Goal: Submit feedback/report problem

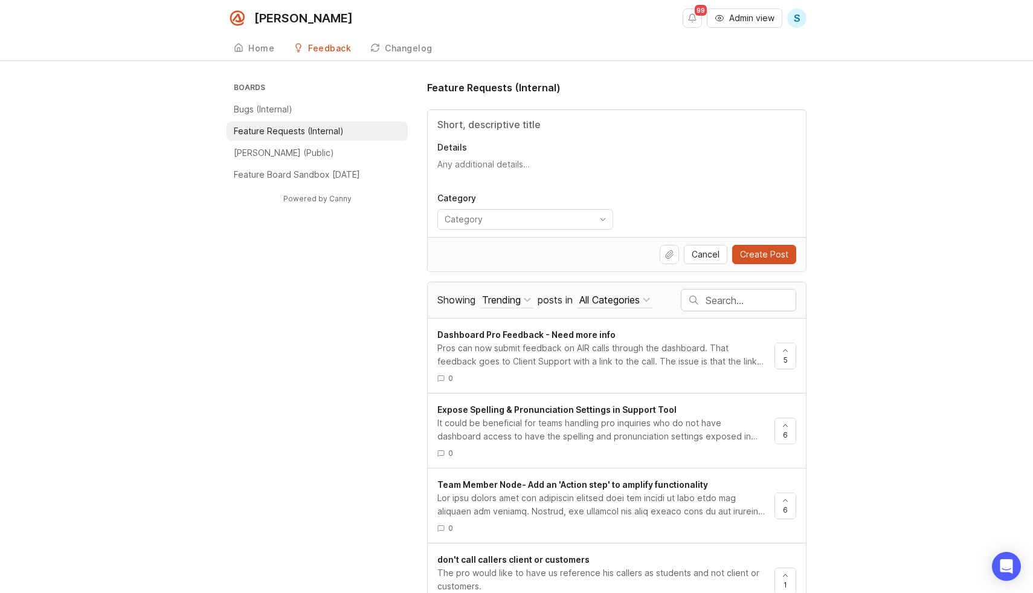
click at [719, 304] on input "text" at bounding box center [751, 300] width 90 height 13
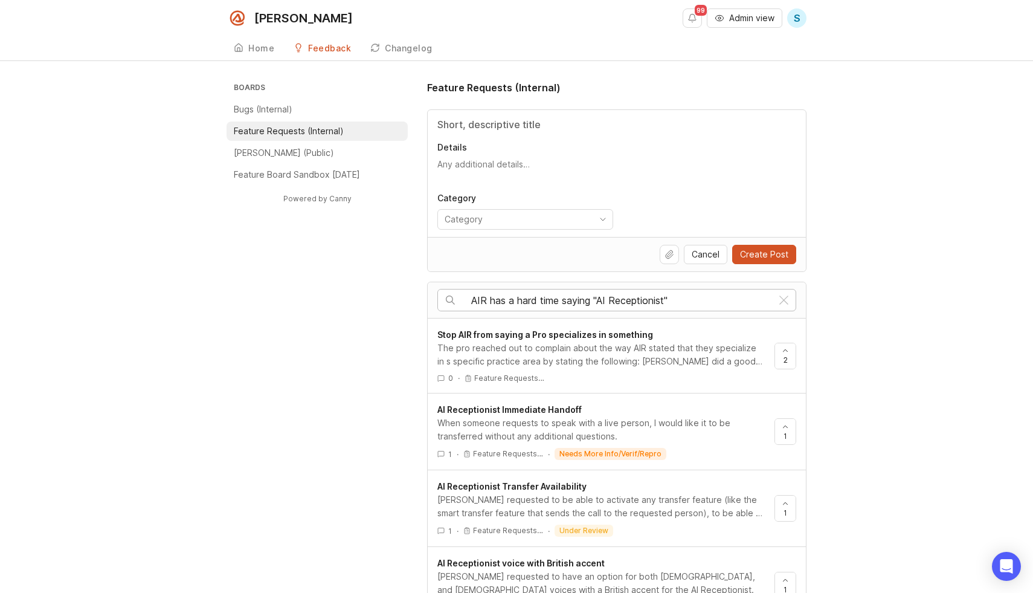
drag, startPoint x: 564, startPoint y: 300, endPoint x: 494, endPoint y: 298, distance: 70.1
click at [494, 298] on input "AIR has a hard time saying "AI Receptionist"" at bounding box center [621, 300] width 301 height 13
click at [705, 297] on input "AIR saying "AI Receptionist"" at bounding box center [621, 300] width 301 height 13
drag, startPoint x: 519, startPoint y: 299, endPoint x: 460, endPoint y: 299, distance: 58.6
click at [460, 299] on div "AIR saying "AI Receptionist"" at bounding box center [605, 299] width 334 height 21
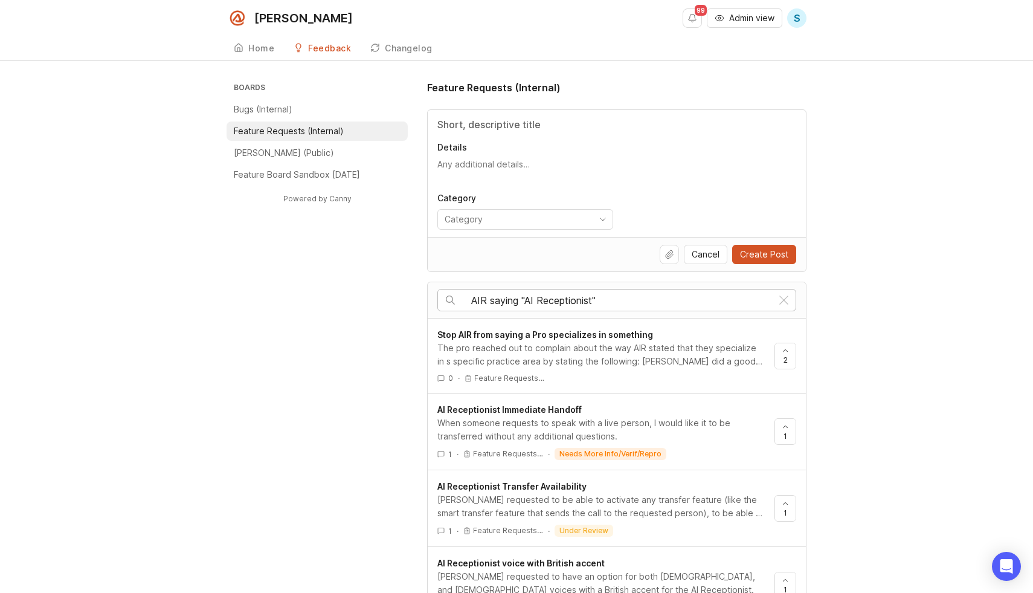
click at [475, 300] on input "AIR saying "AI Receptionist"" at bounding box center [621, 300] width 301 height 13
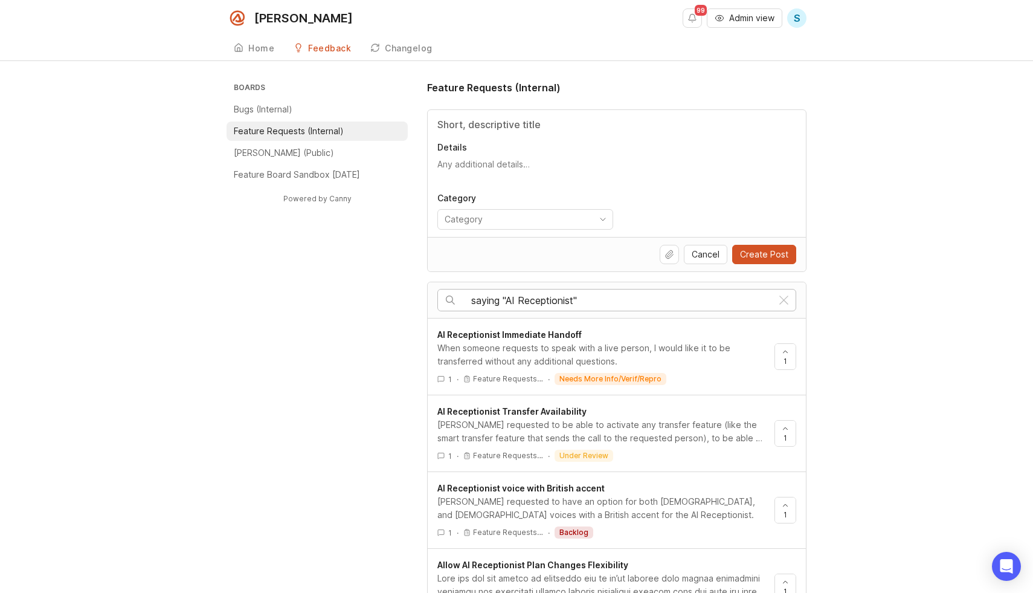
type input "saying "AI Receptionist""
click at [482, 130] on input "Title" at bounding box center [616, 124] width 359 height 15
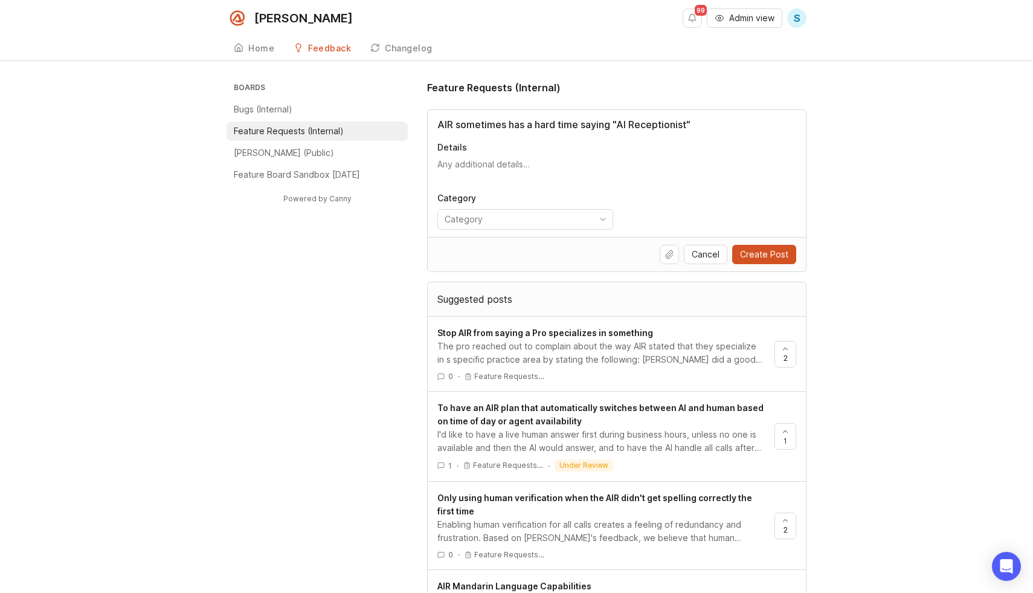
type input "AIR sometimes has a hard time saying "AI Receptionist""
click at [449, 170] on textarea "Details" at bounding box center [616, 170] width 359 height 24
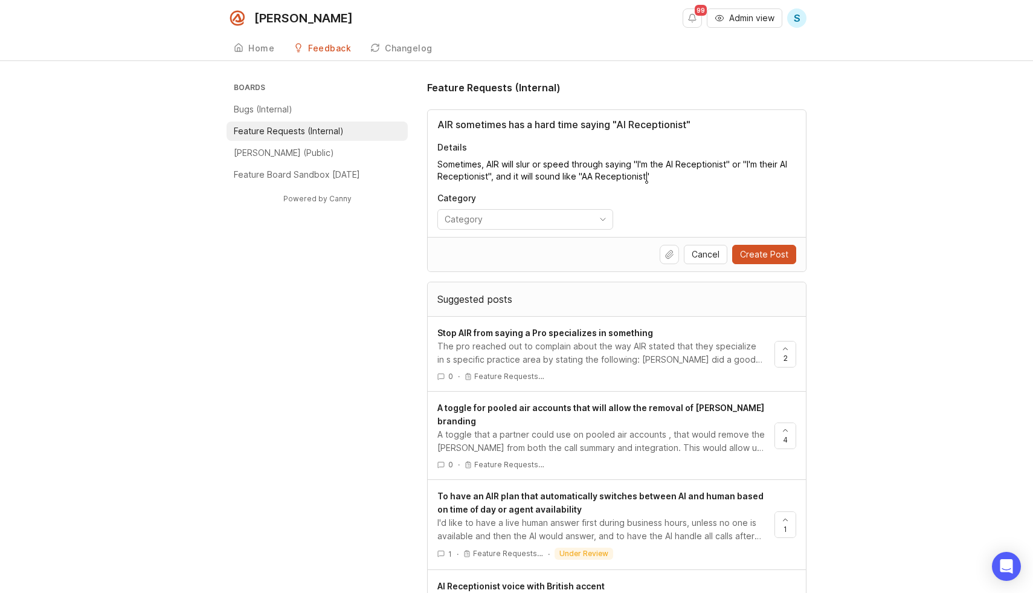
click at [567, 178] on textarea "Sometimes, AIR will slur or speed through saying "I'm the AI Receptionist" or "…" at bounding box center [616, 170] width 359 height 24
click at [750, 176] on textarea "Sometimes, AIR will slur or speed through saying "I'm the AI Receptionist" or "…" at bounding box center [616, 170] width 359 height 24
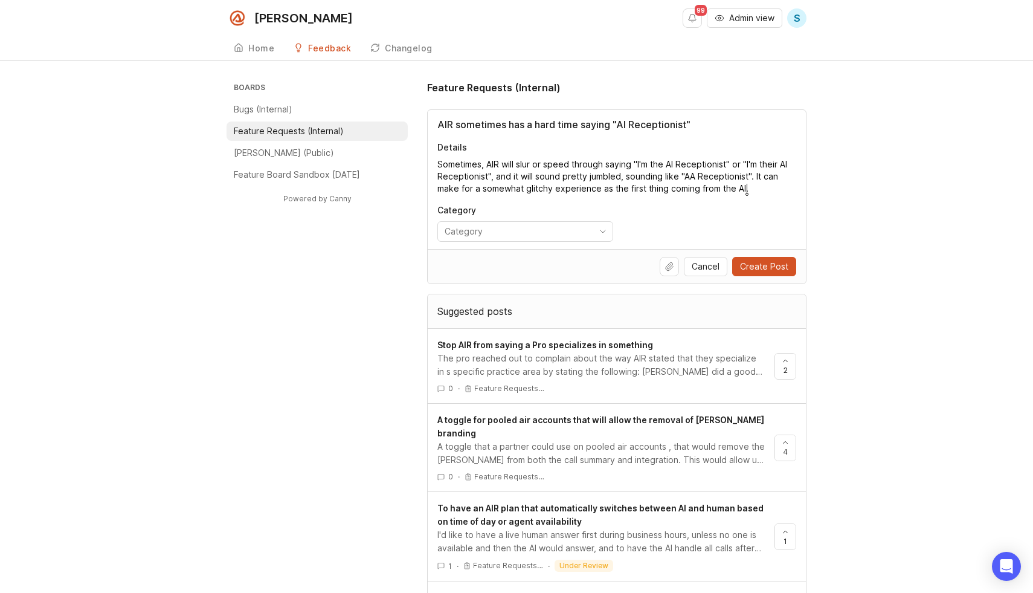
type textarea "Sometimes, AIR will slur or speed through saying "I'm the AI Receptionist" or "…"
click at [530, 229] on input "toggle menu" at bounding box center [518, 231] width 147 height 13
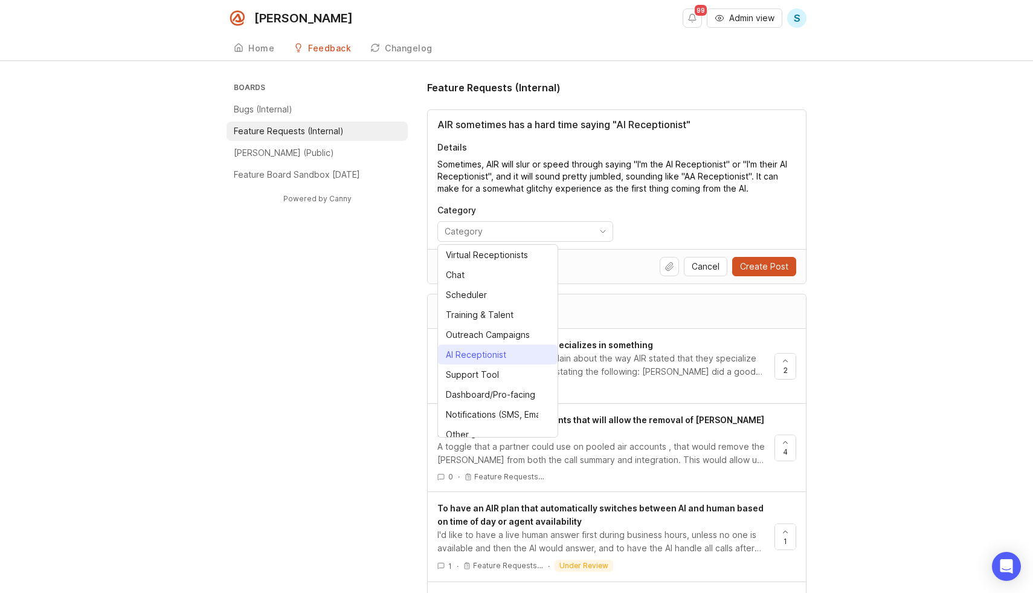
click at [474, 356] on div "AI Receptionist" at bounding box center [476, 354] width 60 height 13
type input "AI Receptionist"
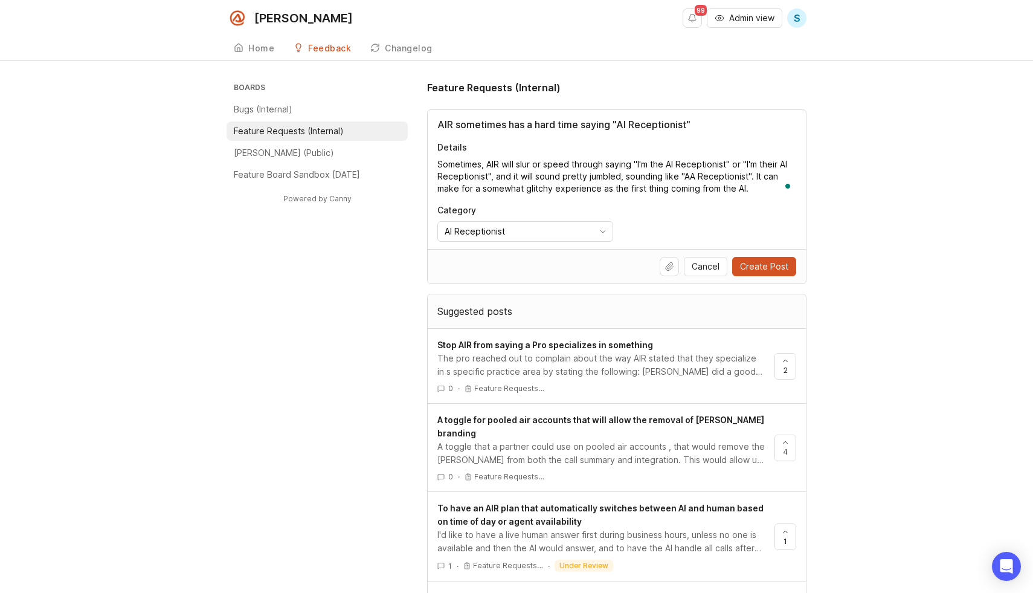
drag, startPoint x: 752, startPoint y: 190, endPoint x: 456, endPoint y: 132, distance: 302.2
click at [456, 131] on div "AIR sometimes has a hard time saying "AI Receptionist" Details Sometimes, AIR w…" at bounding box center [617, 179] width 378 height 139
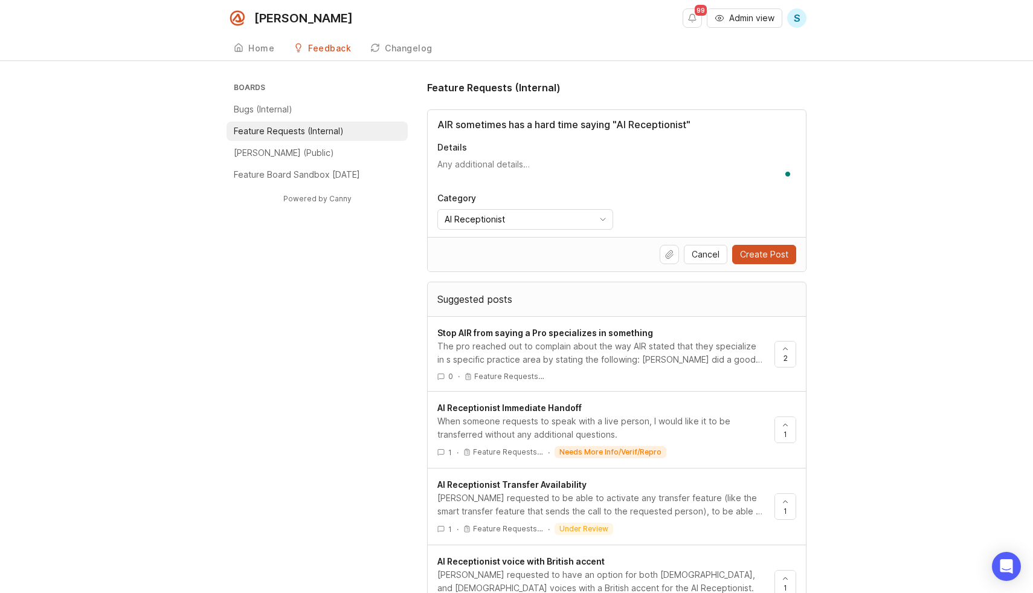
click at [288, 105] on p "Bugs (Internal)" at bounding box center [263, 109] width 59 height 12
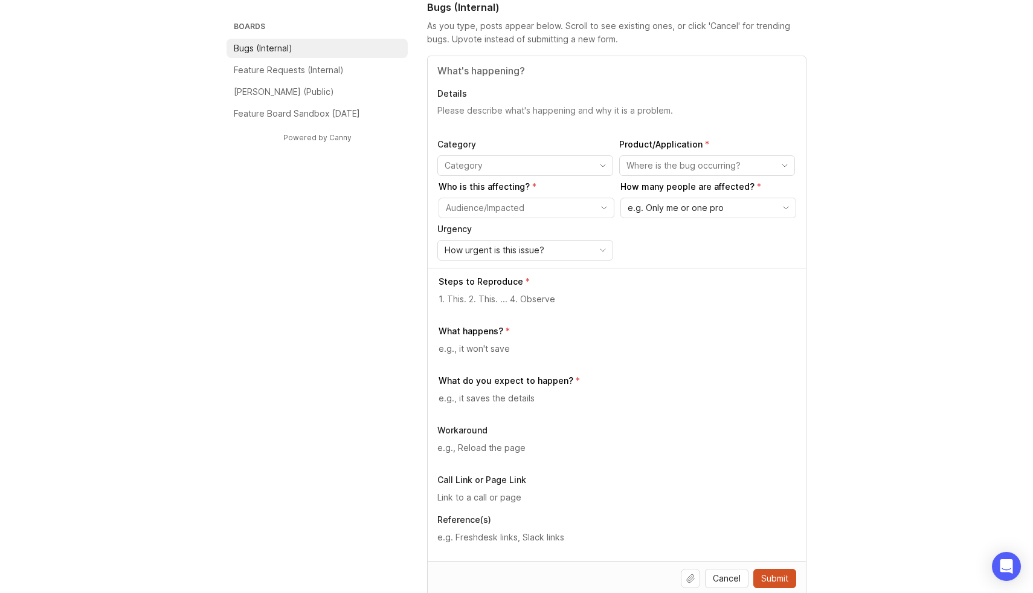
scroll to position [70, 0]
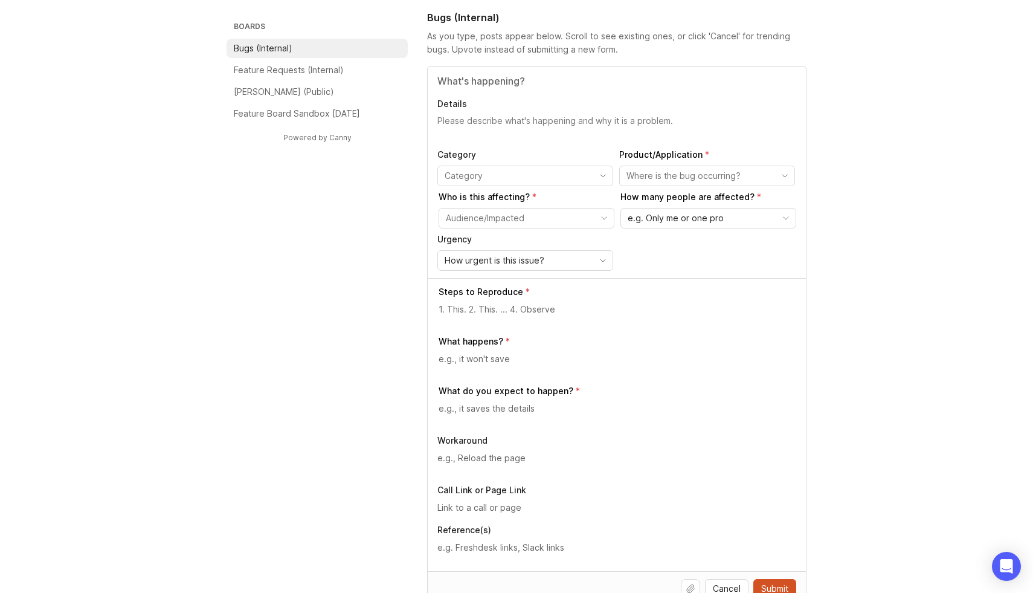
click at [508, 112] on div "Details Category Product/Application Who is this affecting? How many people are…" at bounding box center [617, 171] width 378 height 211
click at [510, 118] on textarea "Details" at bounding box center [616, 127] width 359 height 24
paste textarea "Sometimes, AIR will slur or speed through saying "I'm the AI Receptionist" or "…"
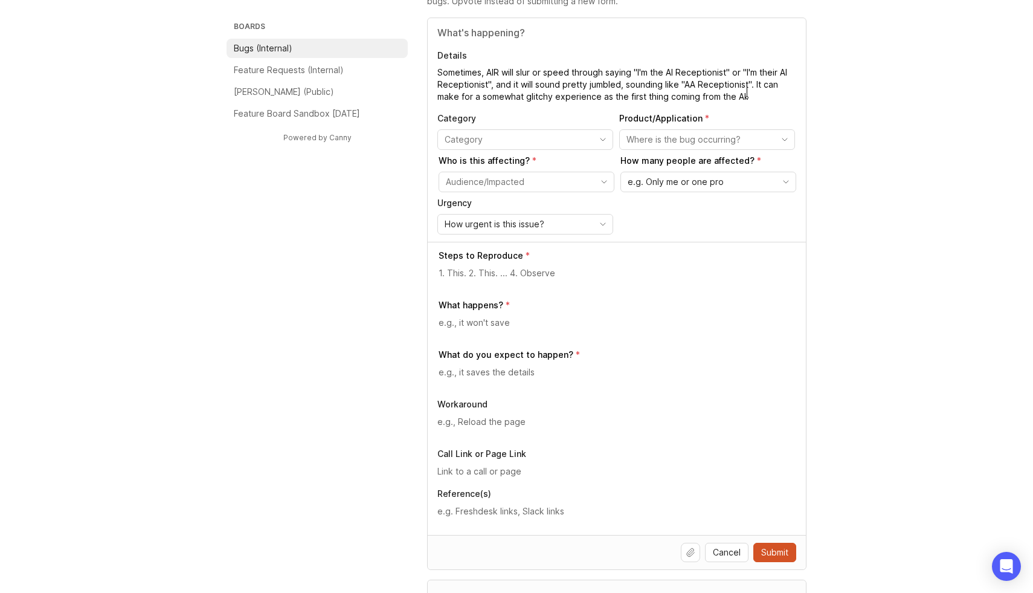
scroll to position [109, 0]
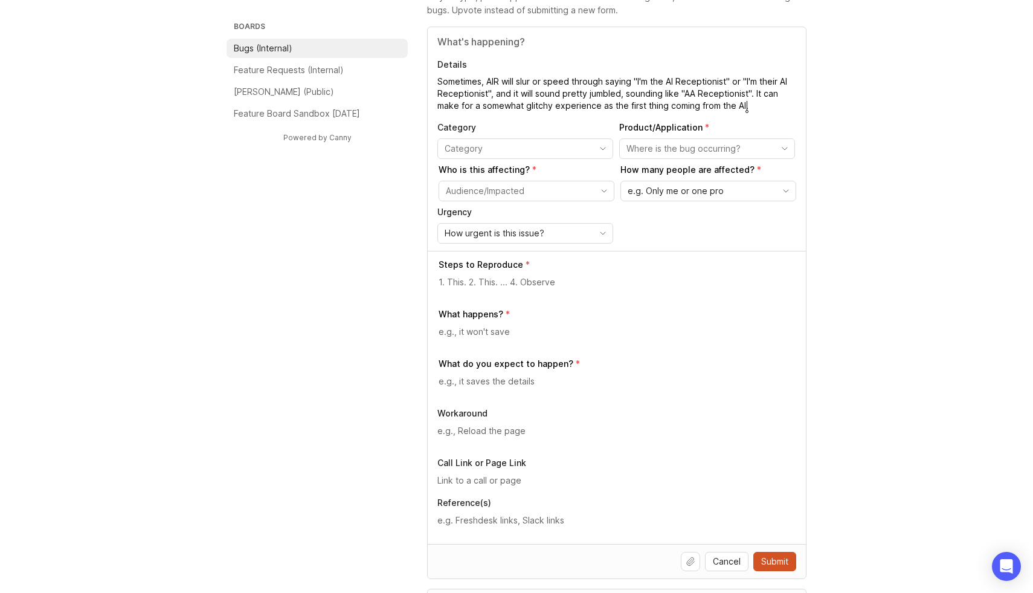
type textarea "Sometimes, AIR will slur or speed through saying "I'm the AI Receptionist" or "…"
click at [474, 45] on input "Title" at bounding box center [616, 41] width 359 height 15
type input "AIR having hard time saying "AI Receptionist""
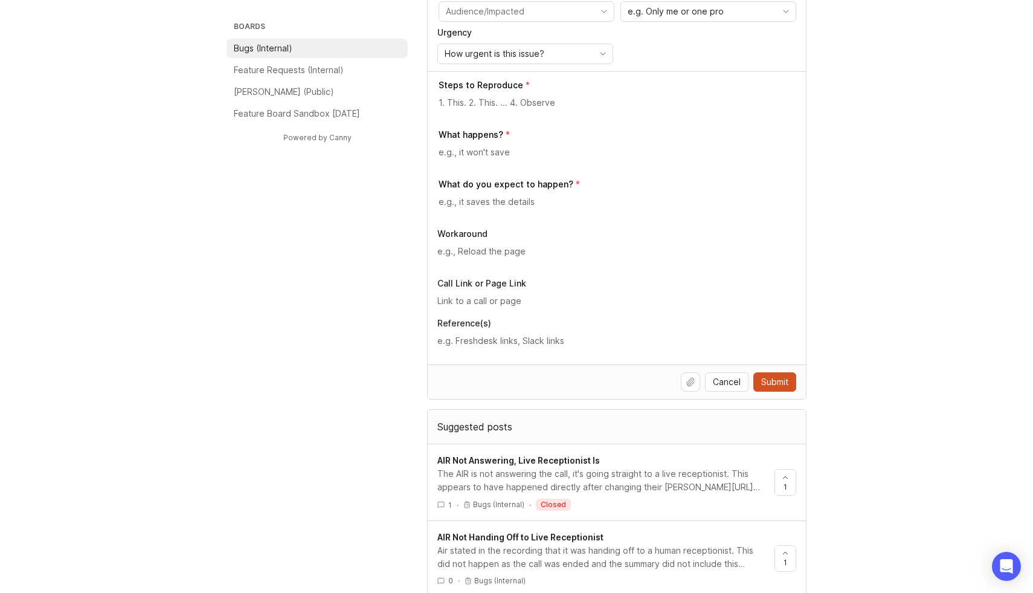
scroll to position [0, 0]
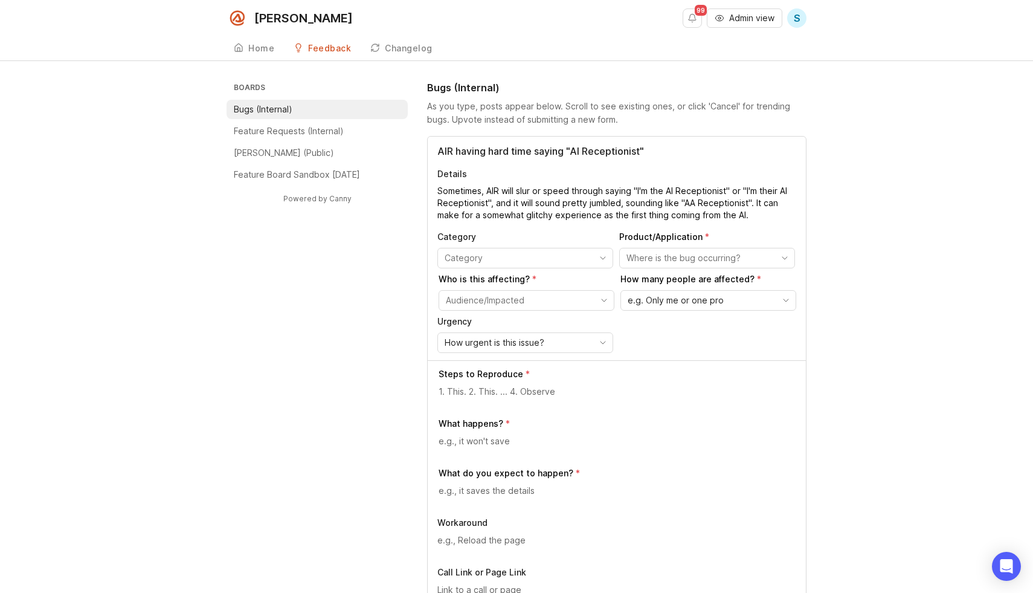
click at [521, 150] on input "AIR having hard time saying "AI Receptionist"" at bounding box center [616, 151] width 359 height 15
click at [534, 203] on textarea "Sometimes, AIR will slur or speed through saying "I'm the AI Receptionist" or "…" at bounding box center [616, 203] width 359 height 36
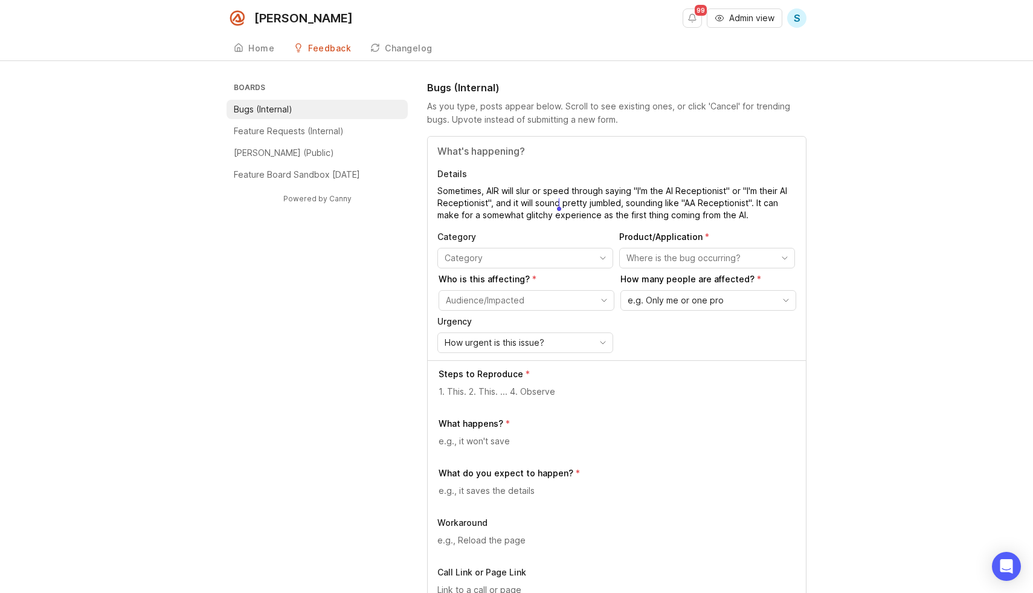
click at [534, 203] on textarea "Sometimes, AIR will slur or speed through saying "I'm the AI Receptionist" or "…" at bounding box center [616, 203] width 359 height 36
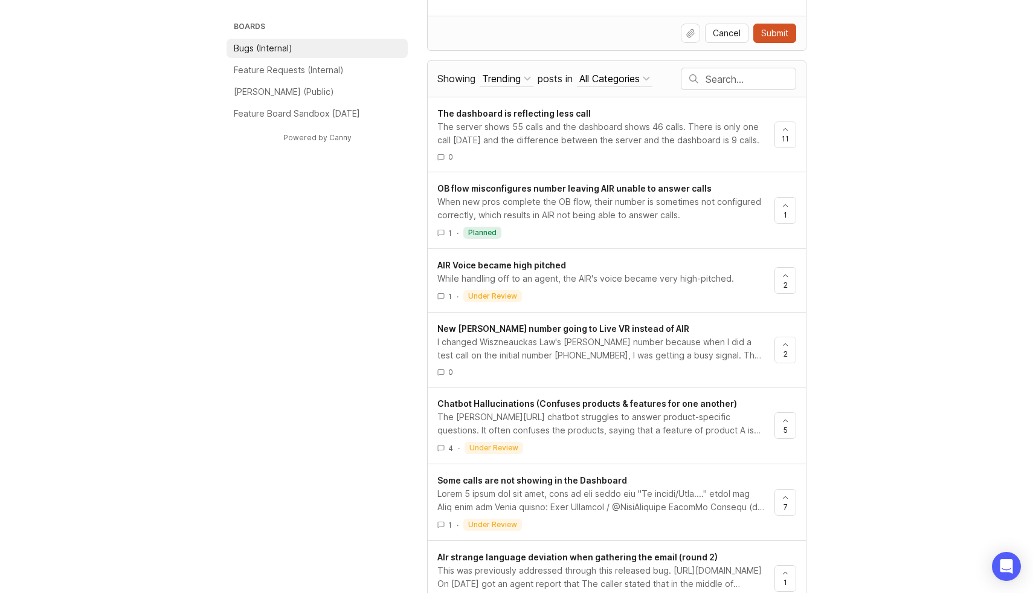
scroll to position [606, 0]
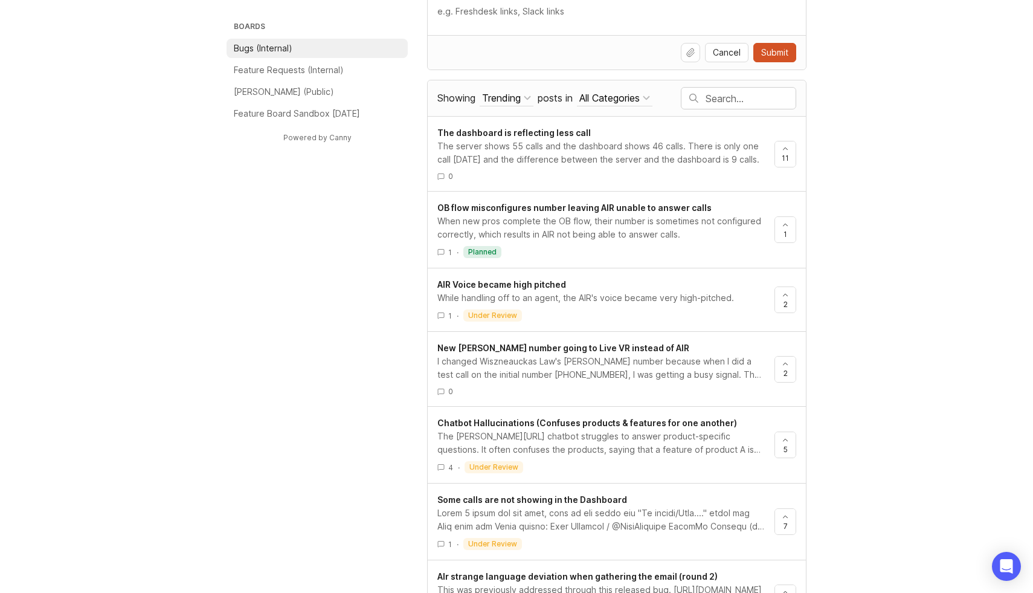
click at [723, 97] on input "text" at bounding box center [751, 98] width 90 height 13
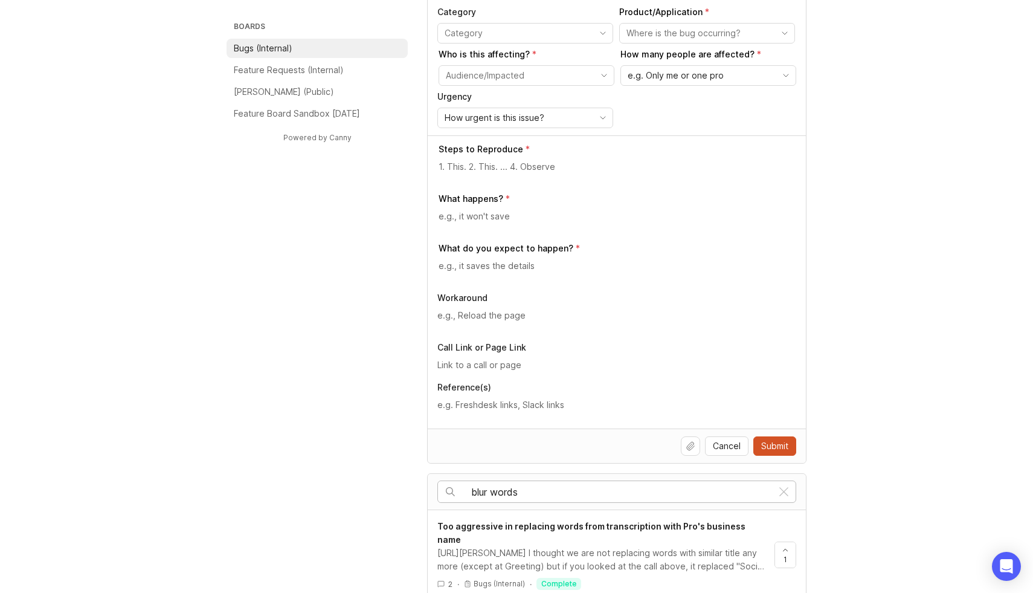
scroll to position [595, 0]
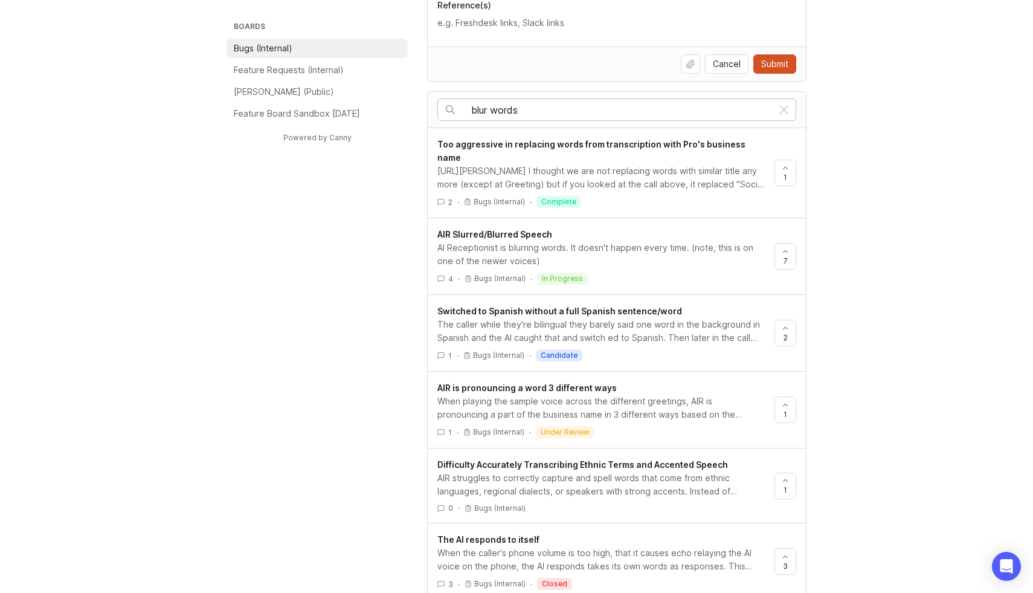
type input "blur words"
click at [495, 229] on span "AIR Slurred/Blurred Speech" at bounding box center [494, 234] width 115 height 10
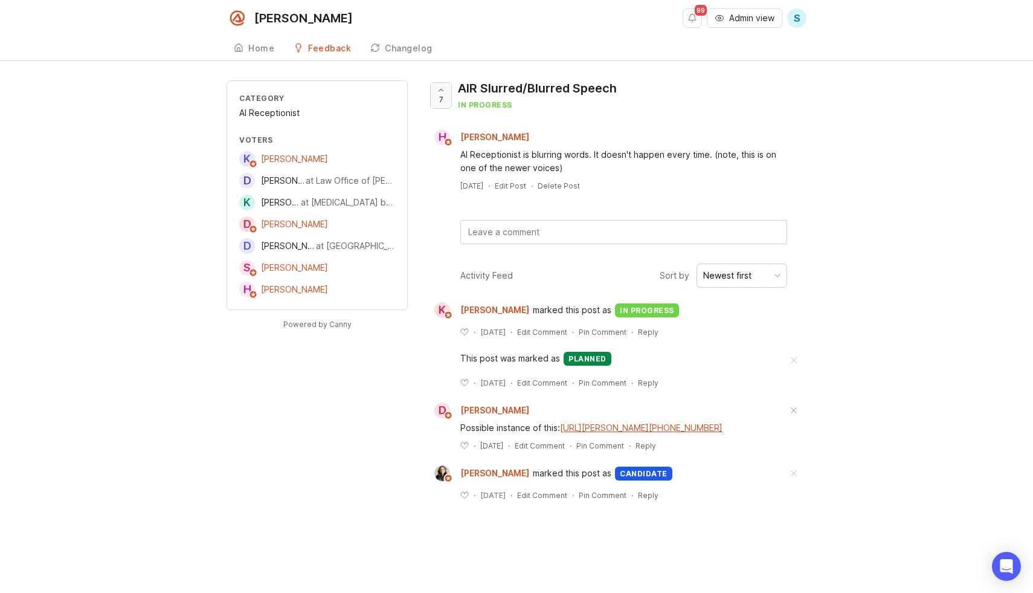
click at [444, 98] on div at bounding box center [441, 95] width 21 height 25
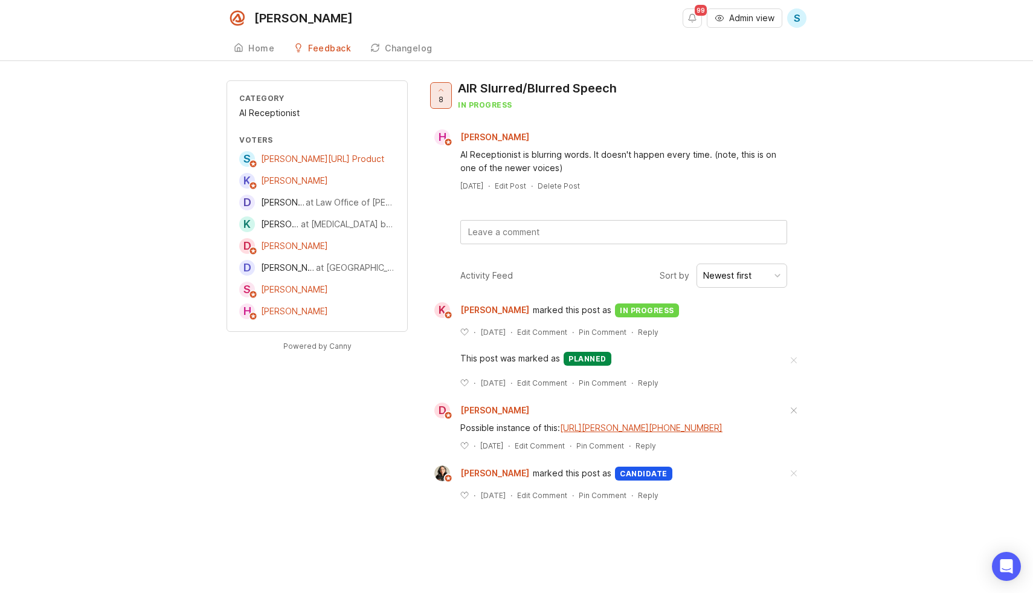
click at [434, 103] on div at bounding box center [441, 95] width 21 height 25
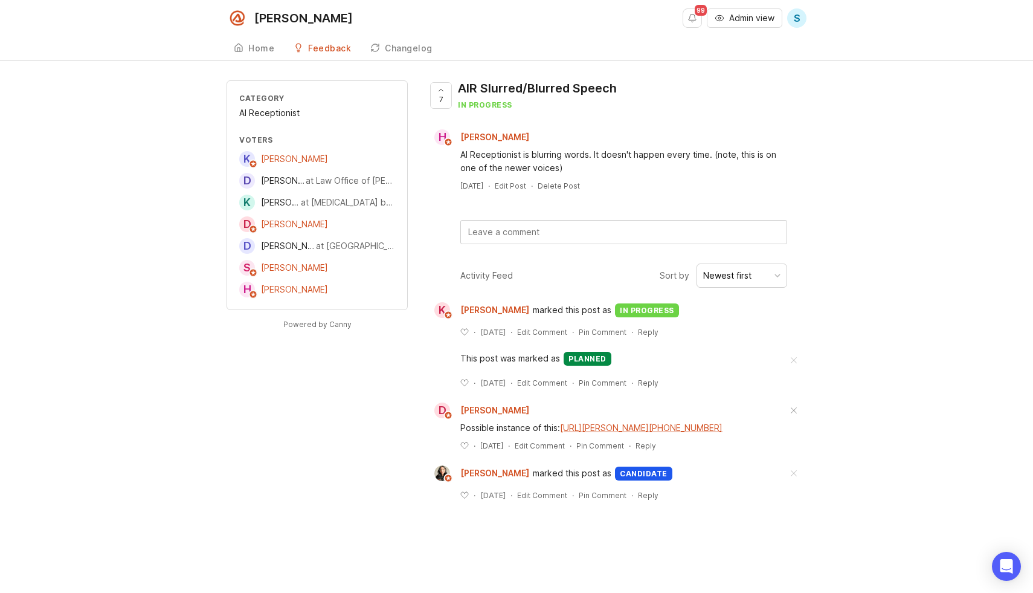
click at [796, 20] on span "S" at bounding box center [797, 18] width 7 height 15
click at [734, 72] on p "Logout" at bounding box center [731, 72] width 28 height 12
